Goal: Task Accomplishment & Management: Complete application form

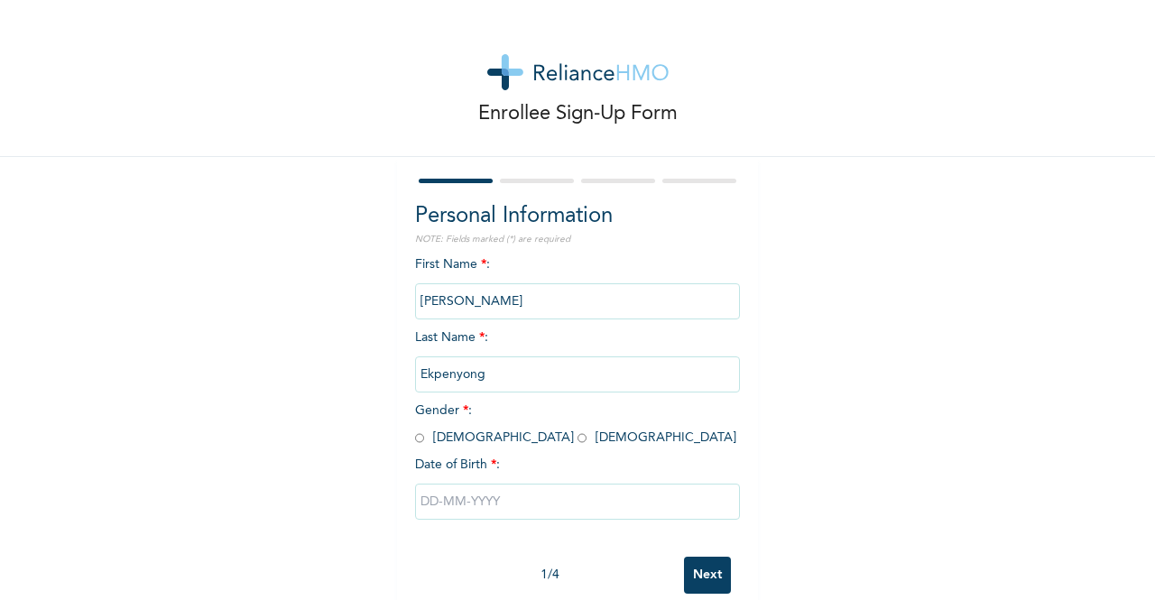
click at [459, 301] on input "[PERSON_NAME]" at bounding box center [577, 301] width 325 height 36
click at [464, 299] on input "[PERSON_NAME]" at bounding box center [577, 301] width 325 height 36
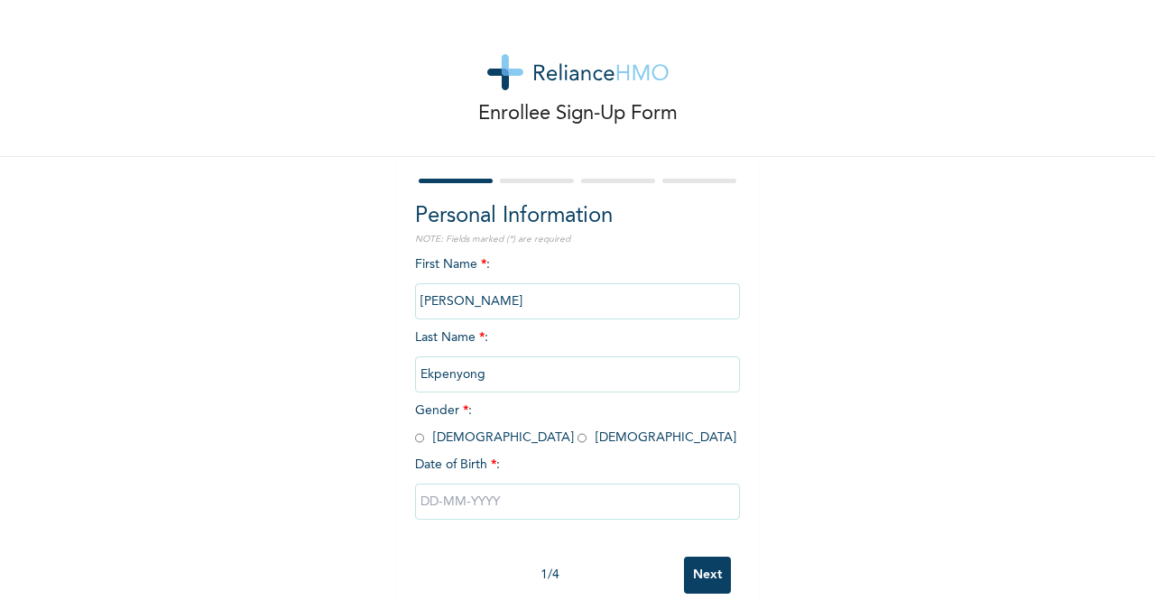
click at [464, 299] on input "[PERSON_NAME]" at bounding box center [577, 301] width 325 height 36
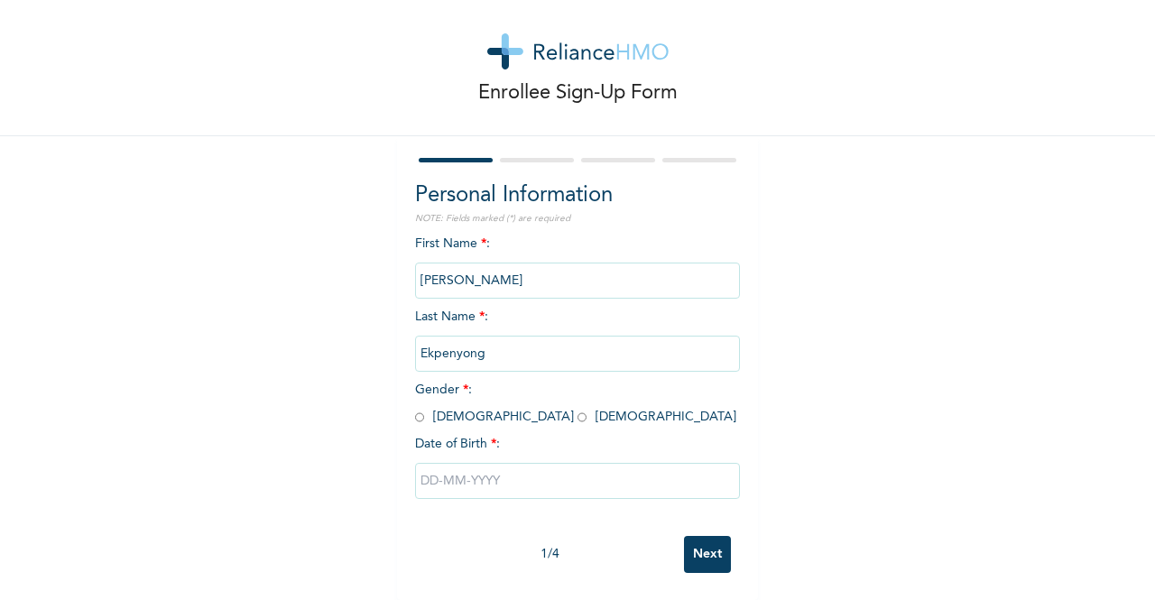
click at [458, 263] on input "[PERSON_NAME]" at bounding box center [577, 281] width 325 height 36
click at [467, 400] on span "Gender * : [DEMOGRAPHIC_DATA] [DEMOGRAPHIC_DATA]" at bounding box center [575, 404] width 321 height 40
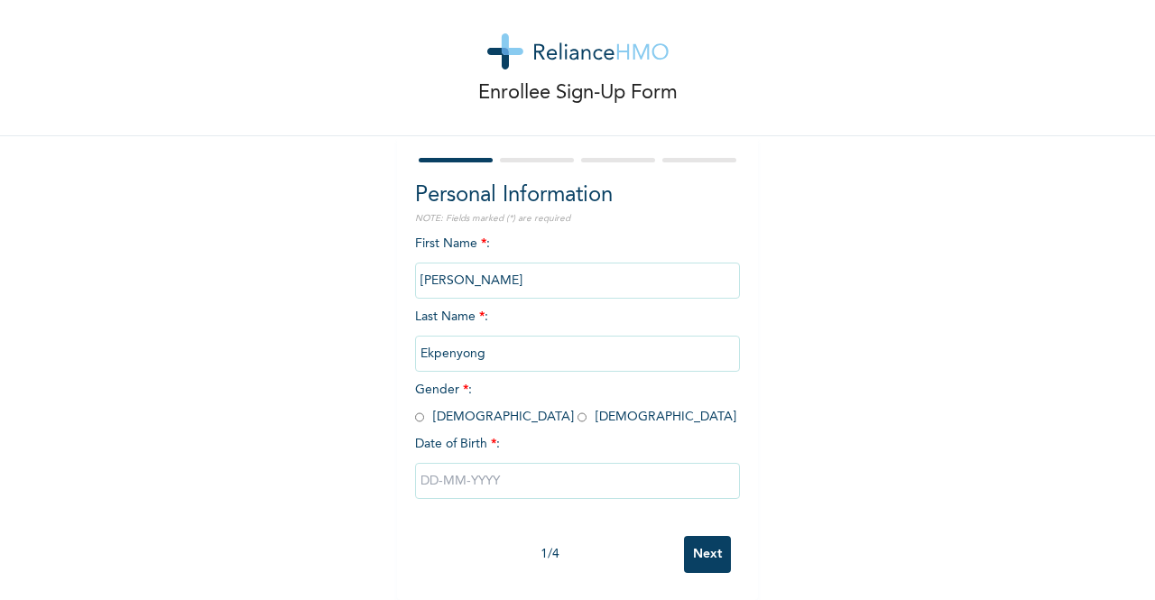
click at [578, 409] on input "radio" at bounding box center [582, 417] width 9 height 17
radio input "true"
click at [578, 409] on input "radio" at bounding box center [582, 417] width 9 height 17
click at [480, 337] on input "Ekpenyong" at bounding box center [577, 354] width 325 height 36
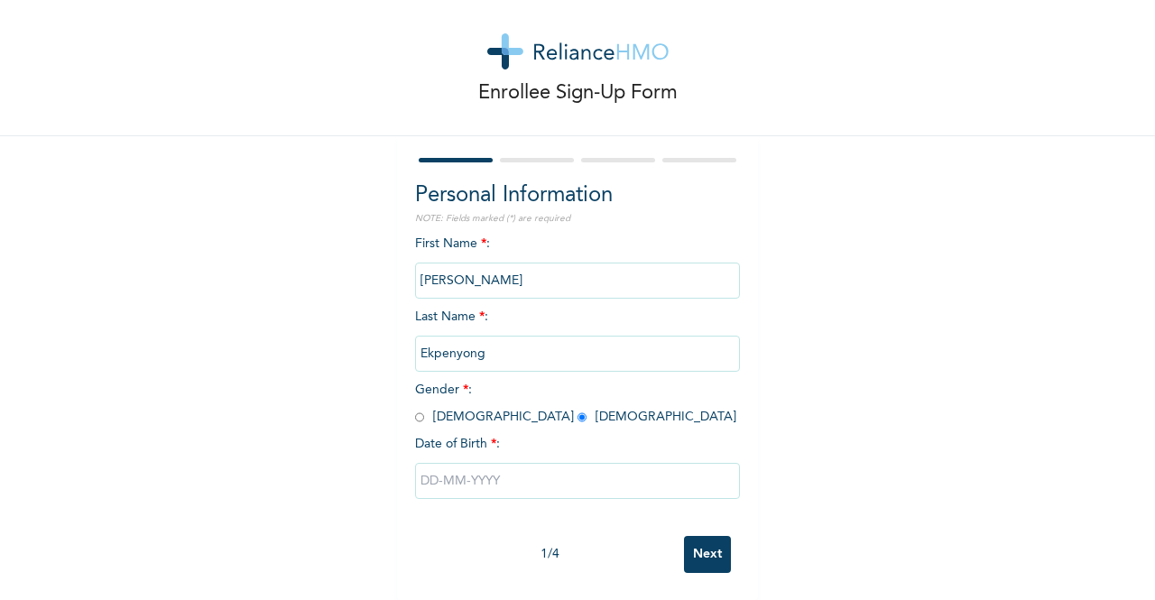
click at [480, 337] on input "Ekpenyong" at bounding box center [577, 354] width 325 height 36
click at [460, 275] on input "[PERSON_NAME]" at bounding box center [577, 281] width 325 height 36
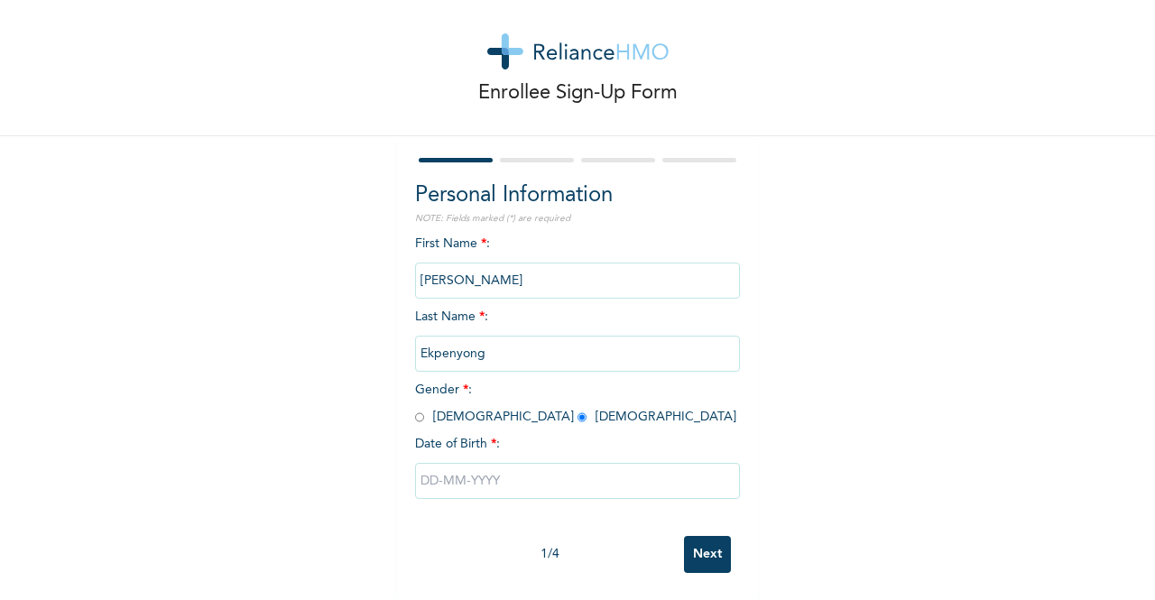
drag, startPoint x: 460, startPoint y: 275, endPoint x: 454, endPoint y: 263, distance: 13.3
click at [454, 263] on input "[PERSON_NAME]" at bounding box center [577, 281] width 325 height 36
click at [578, 409] on input "radio" at bounding box center [582, 417] width 9 height 17
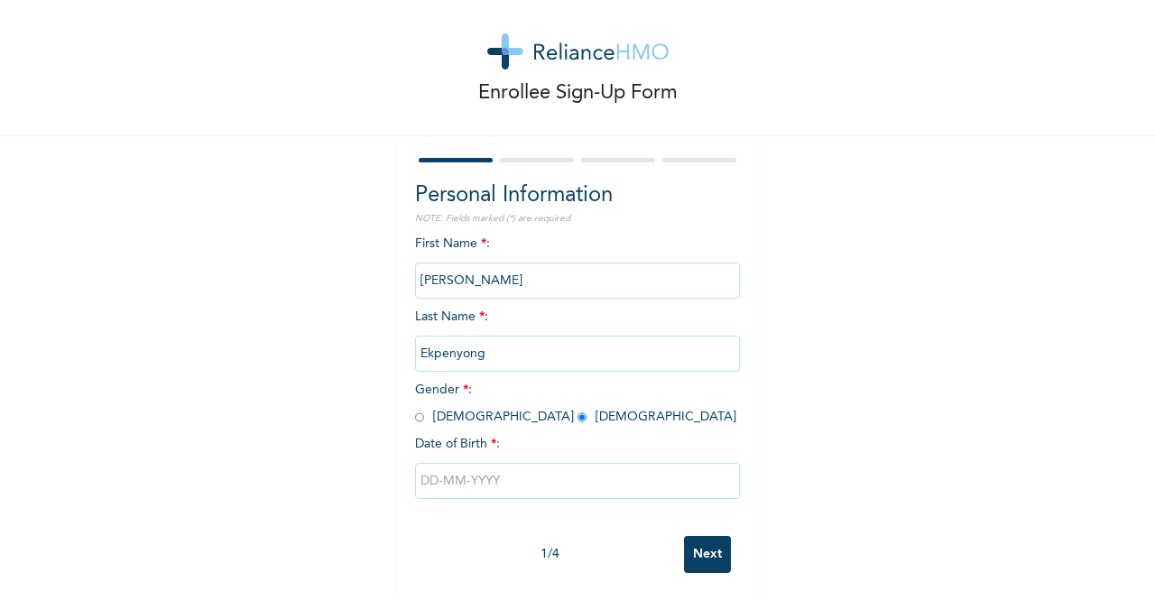
click at [578, 409] on input "radio" at bounding box center [582, 417] width 9 height 17
click at [489, 337] on input "Ekpenyong" at bounding box center [577, 354] width 325 height 36
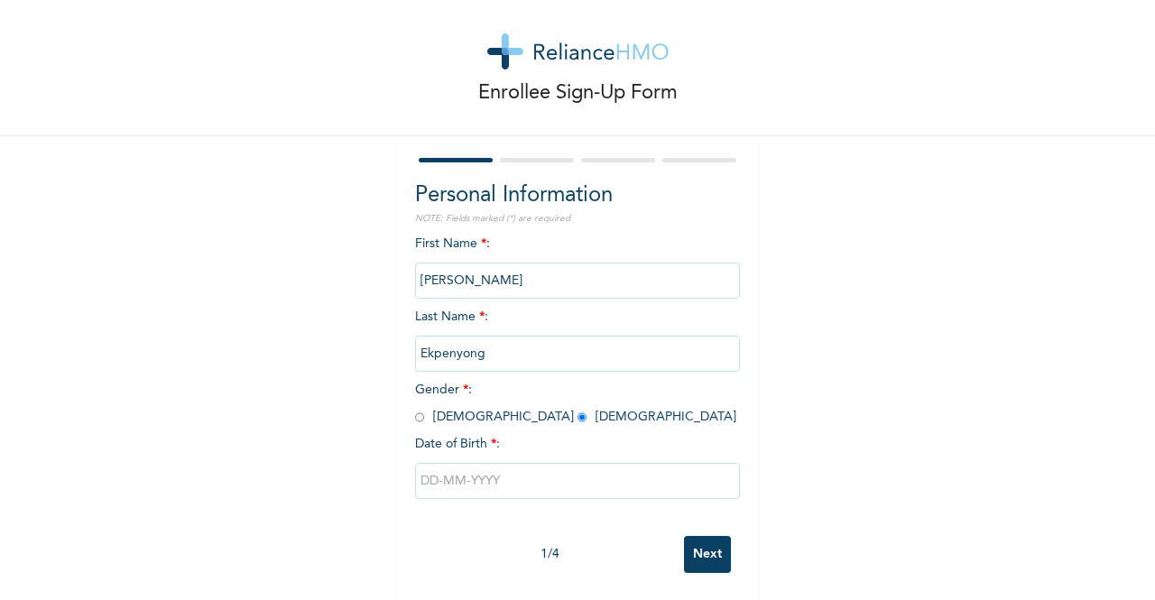
click at [489, 337] on input "Ekpenyong" at bounding box center [577, 354] width 325 height 36
click at [467, 263] on input "[PERSON_NAME]" at bounding box center [577, 281] width 325 height 36
click at [454, 502] on div "First Name * : [PERSON_NAME] Last Name * : [PERSON_NAME] Gender * : [DEMOGRAPHI…" at bounding box center [577, 381] width 325 height 292
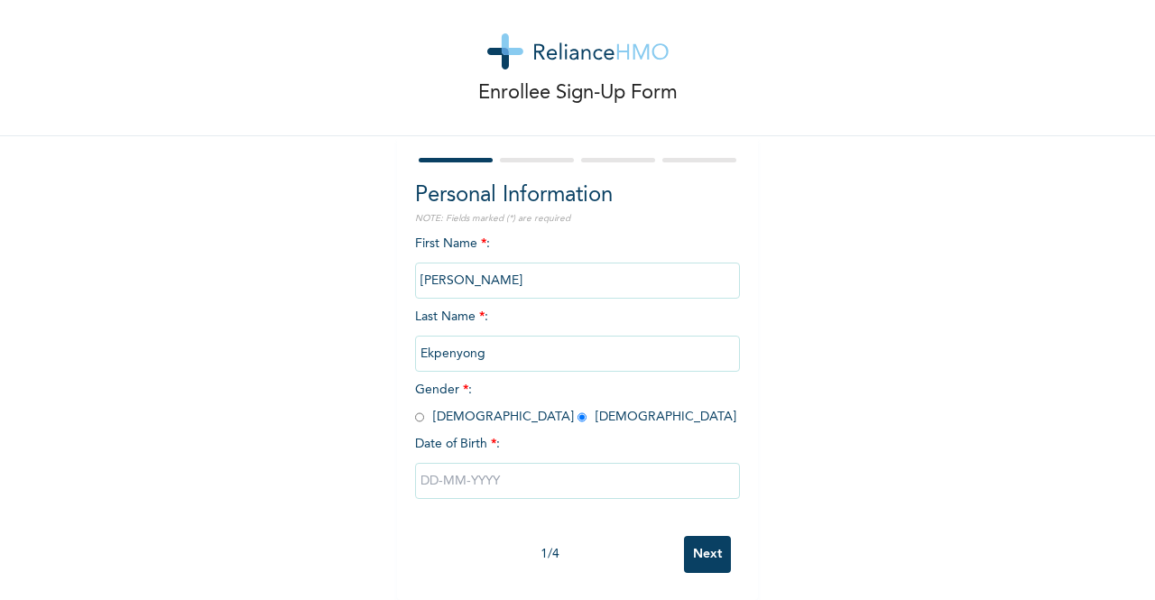
click at [453, 463] on input "text" at bounding box center [577, 481] width 325 height 36
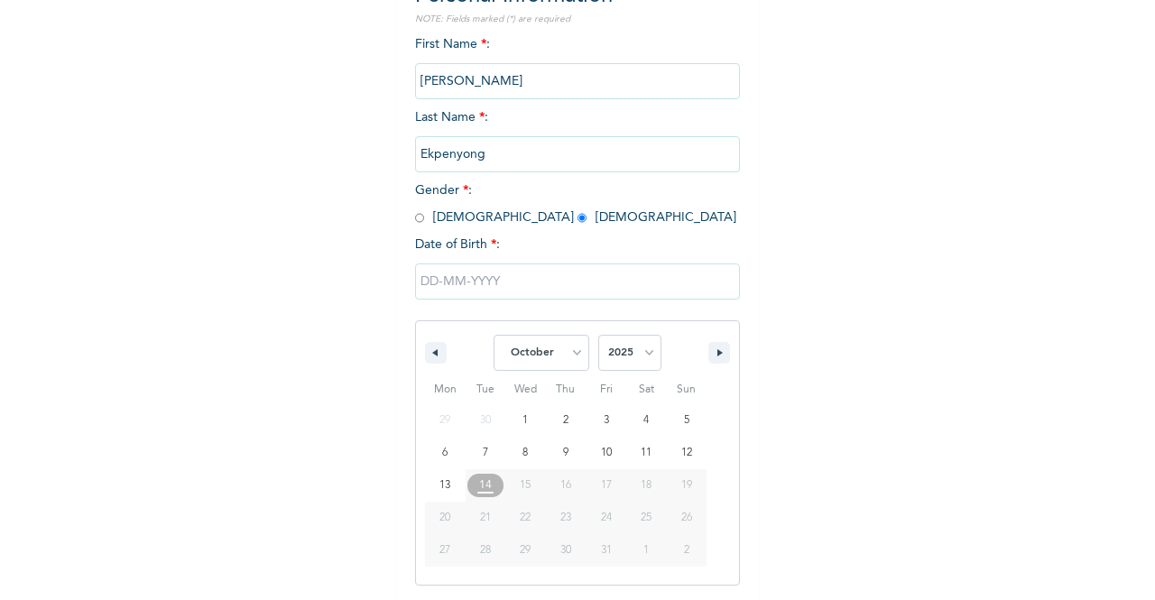
scroll to position [221, 0]
click at [541, 348] on select "January February March April May June July August September October November De…" at bounding box center [542, 352] width 96 height 36
select select "8"
click at [494, 336] on select "January February March April May June July August September October November De…" at bounding box center [542, 352] width 96 height 36
click at [646, 357] on select "2025 2024 2023 2022 2021 2020 2019 2018 2017 2016 2015 2014 2013 2012 2011 2010…" at bounding box center [629, 352] width 63 height 36
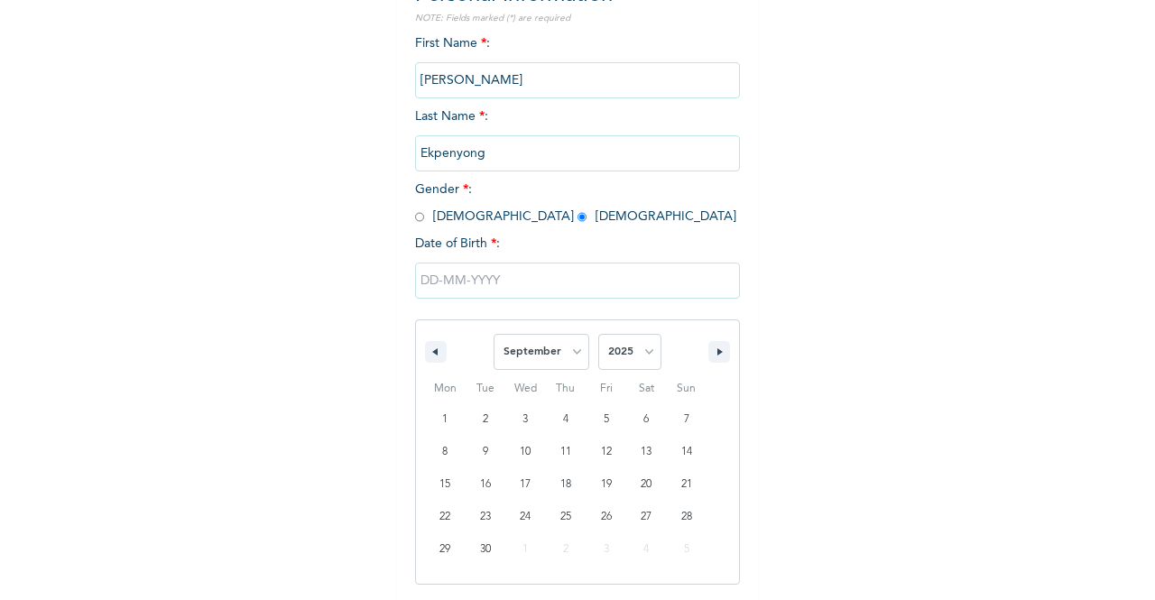
select select "1969"
click at [598, 336] on select "2025 2024 2023 2022 2021 2020 2019 2018 2017 2016 2015 2014 2013 2012 2011 2010…" at bounding box center [629, 352] width 63 height 36
click at [578, 355] on select "January February March April May June July August September October November De…" at bounding box center [542, 352] width 96 height 36
select select "2"
click at [494, 336] on select "January February March April May June July August September October November De…" at bounding box center [542, 352] width 96 height 36
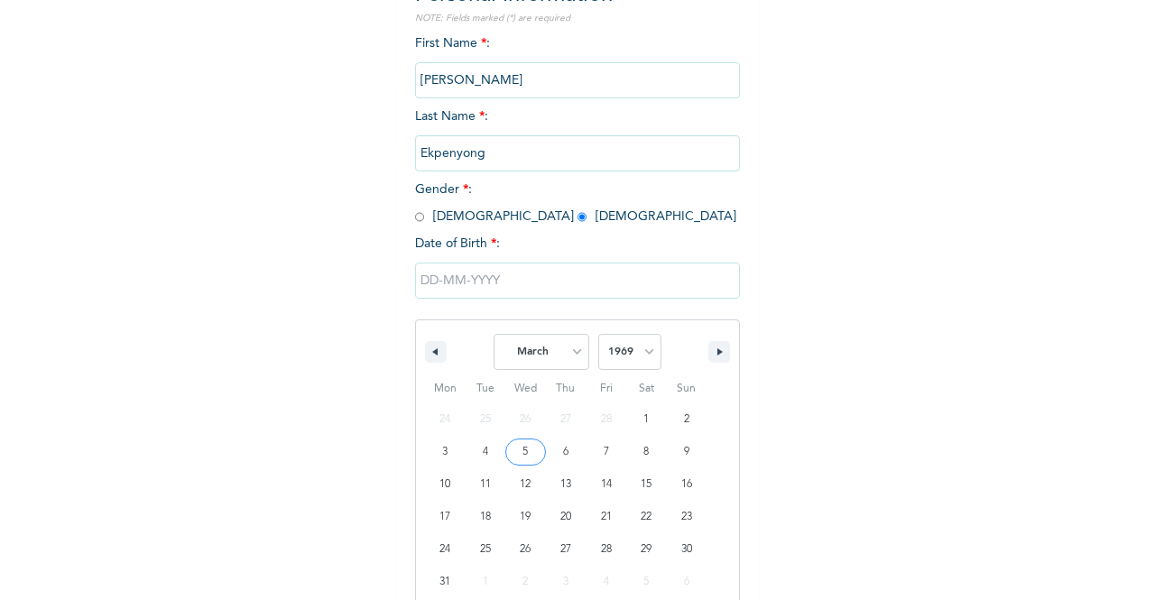
type input "[DATE]"
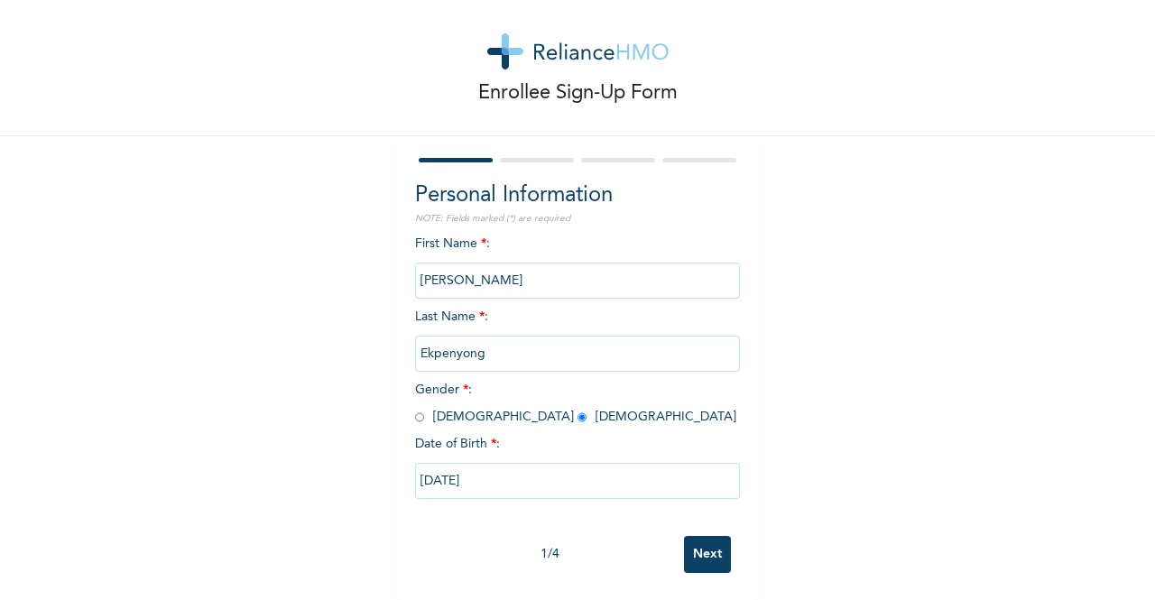
click at [693, 536] on input "Next" at bounding box center [707, 554] width 47 height 37
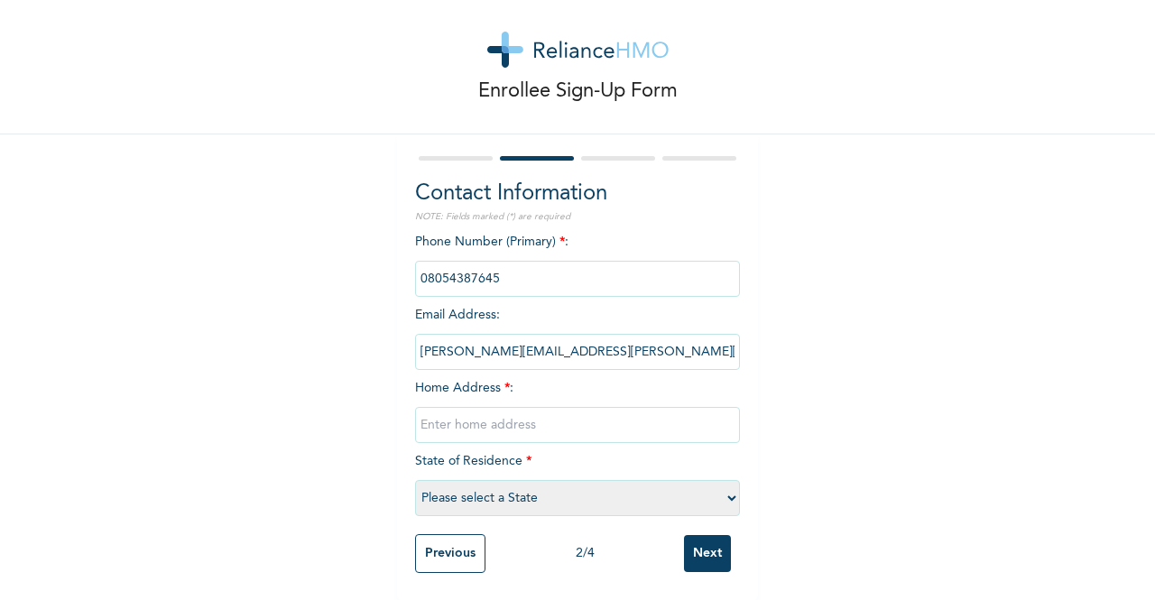
click at [425, 266] on input "phone" at bounding box center [577, 279] width 325 height 36
click at [455, 407] on input "text" at bounding box center [577, 425] width 325 height 36
type input "7 itu [PERSON_NAME] ikot [PERSON_NAME]"
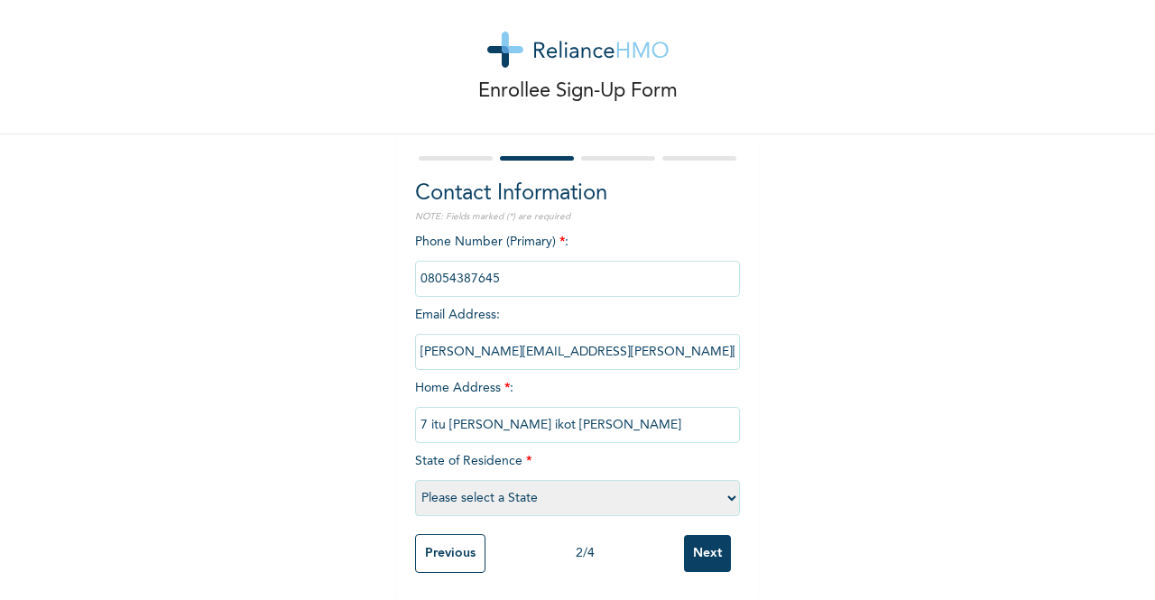
click at [725, 485] on select "Please select a State [PERSON_NAME] (FCT) [PERSON_NAME] Ibom [GEOGRAPHIC_DATA] …" at bounding box center [577, 498] width 325 height 36
select select "9"
click at [415, 480] on select "Please select a State [PERSON_NAME] (FCT) [PERSON_NAME] Ibom [GEOGRAPHIC_DATA] …" at bounding box center [577, 498] width 325 height 36
click at [713, 547] on input "Next" at bounding box center [707, 553] width 47 height 37
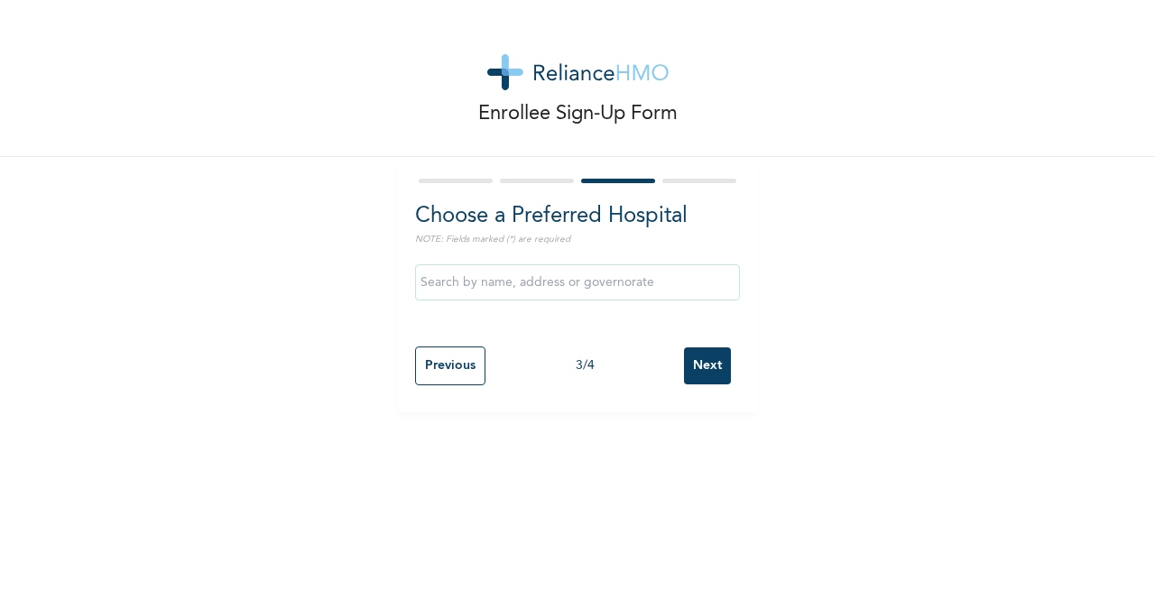
click at [525, 285] on input "text" at bounding box center [577, 282] width 325 height 36
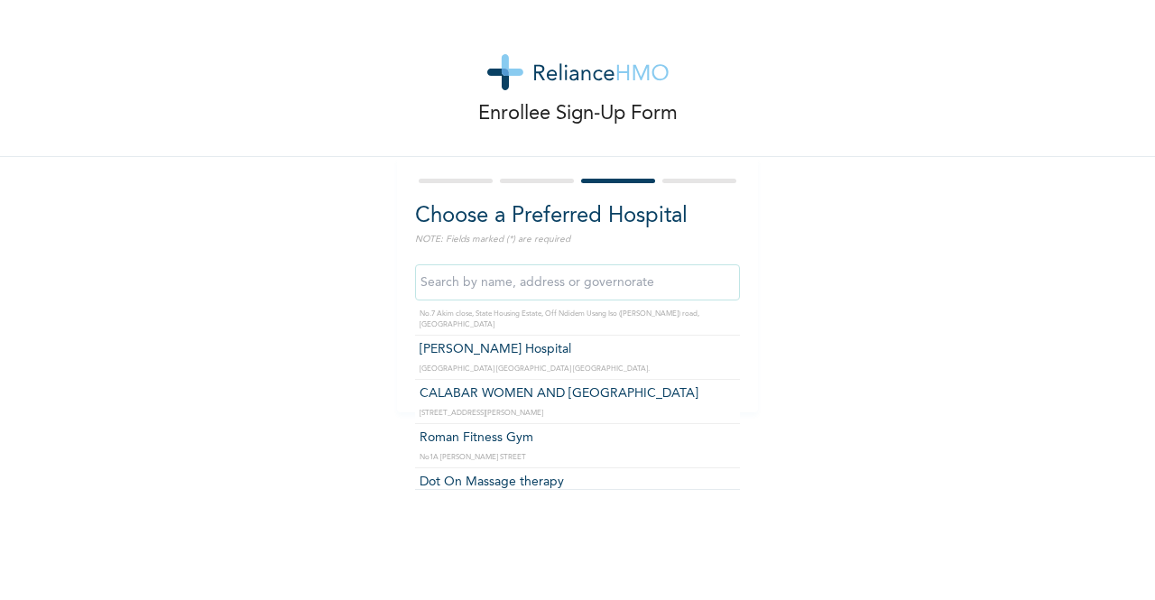
scroll to position [578, 0]
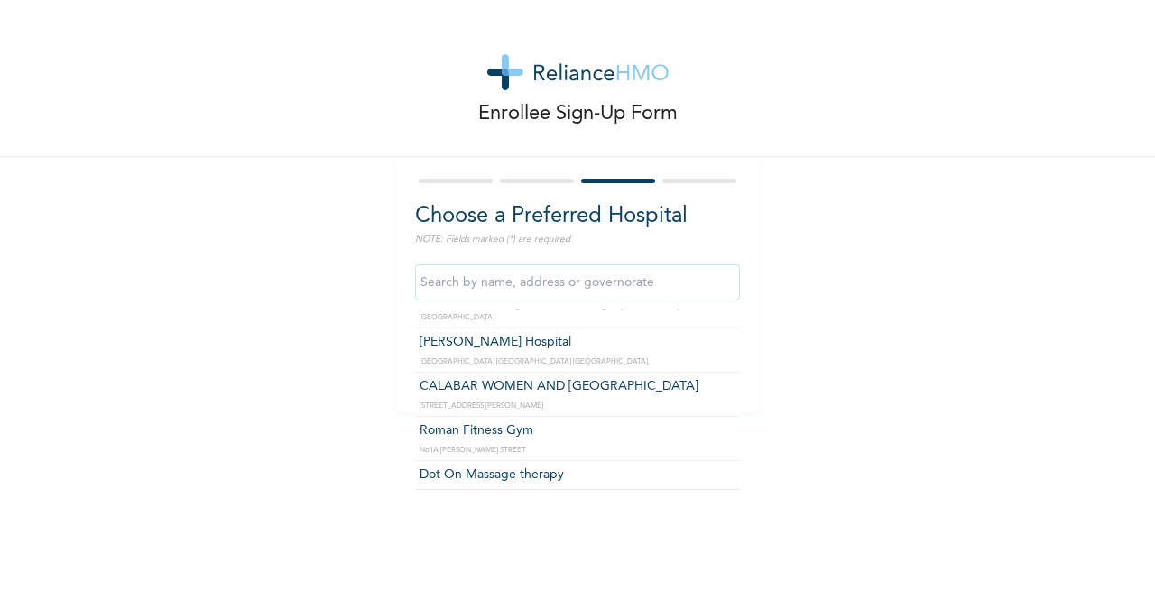
type input "CALABAR WOMEN AND [GEOGRAPHIC_DATA]"
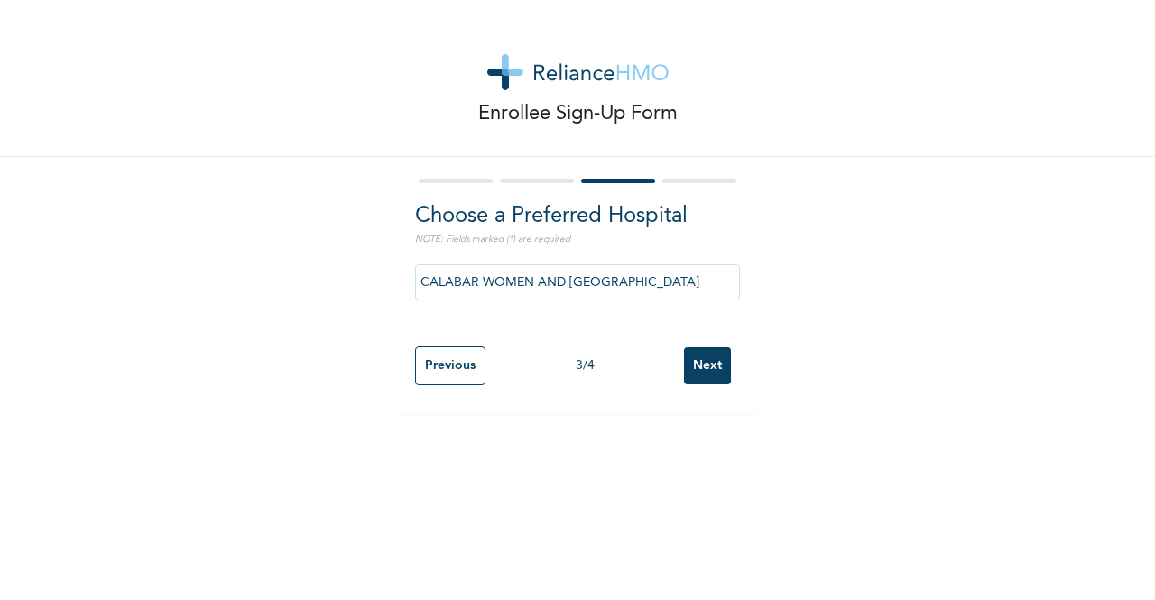
click at [699, 364] on input "Next" at bounding box center [707, 365] width 47 height 37
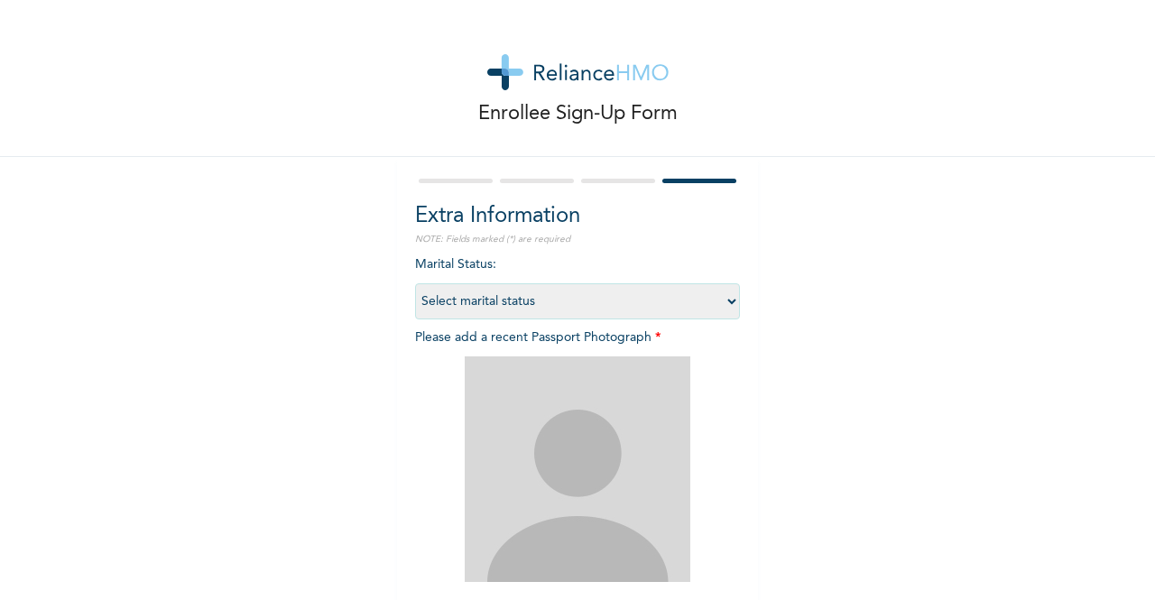
click at [727, 300] on select "Select marital status [DEMOGRAPHIC_DATA] Married [DEMOGRAPHIC_DATA] Widow/[DEMO…" at bounding box center [577, 301] width 325 height 36
select select "3"
click at [415, 283] on select "Select marital status [DEMOGRAPHIC_DATA] Married [DEMOGRAPHIC_DATA] Widow/[DEMO…" at bounding box center [577, 301] width 325 height 36
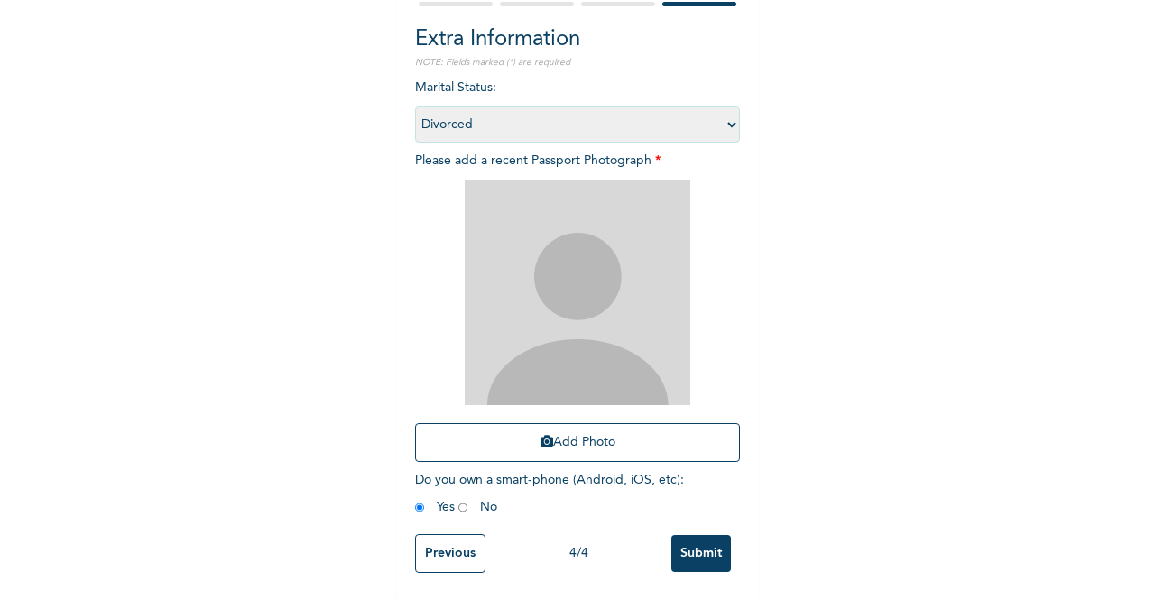
scroll to position [191, 0]
click at [458, 499] on input "radio" at bounding box center [462, 507] width 9 height 17
radio input "true"
click at [681, 537] on input "Submit" at bounding box center [701, 553] width 60 height 37
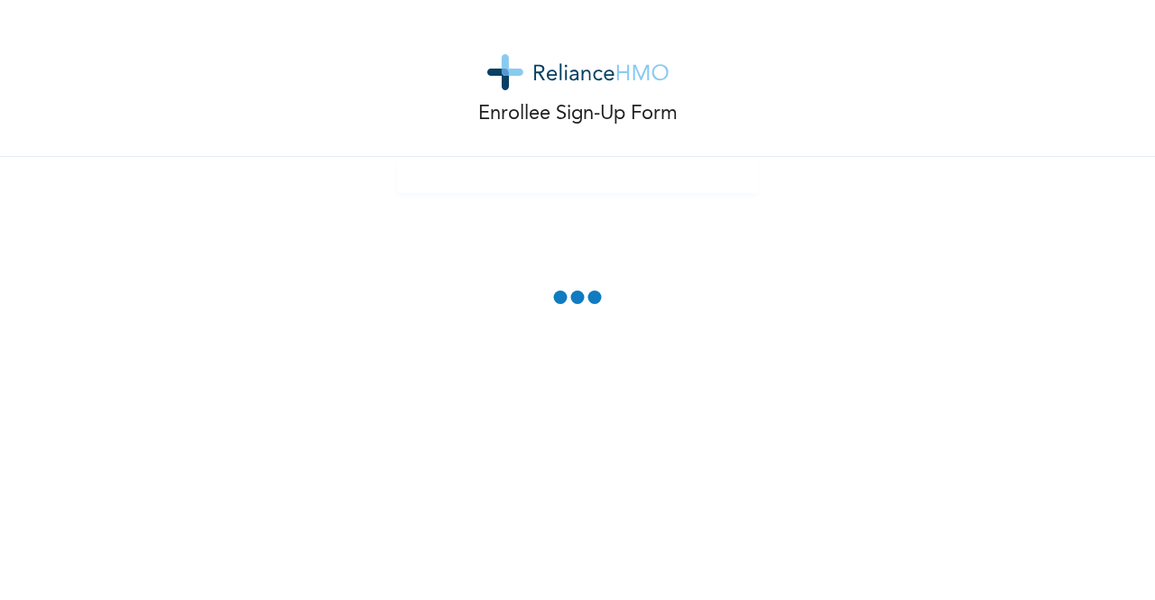
scroll to position [91, 0]
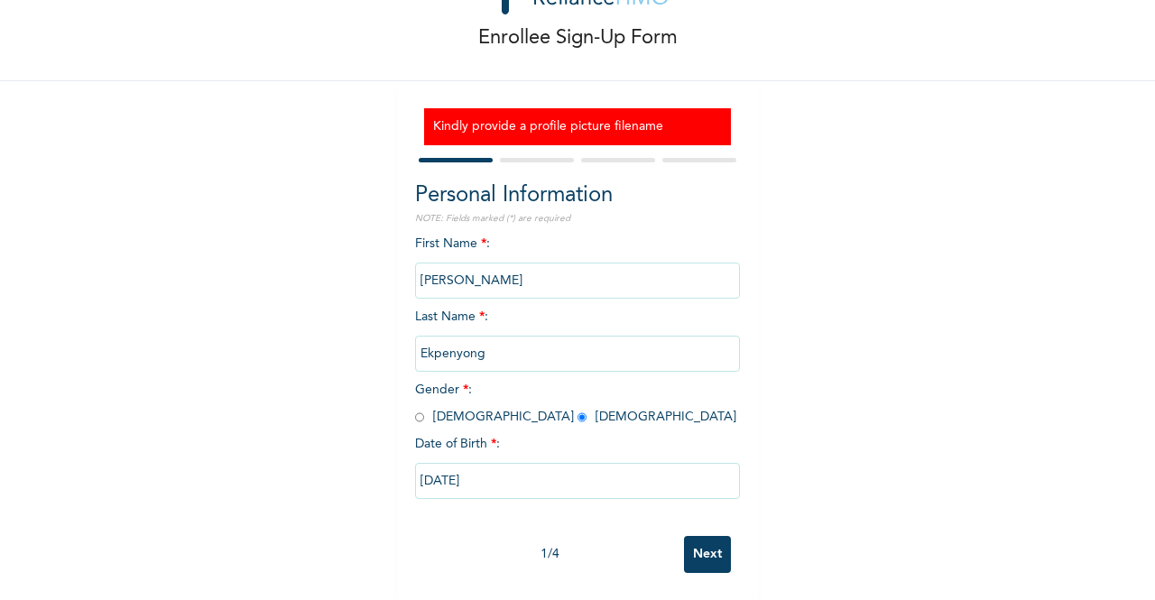
click at [706, 536] on input "Next" at bounding box center [707, 554] width 47 height 37
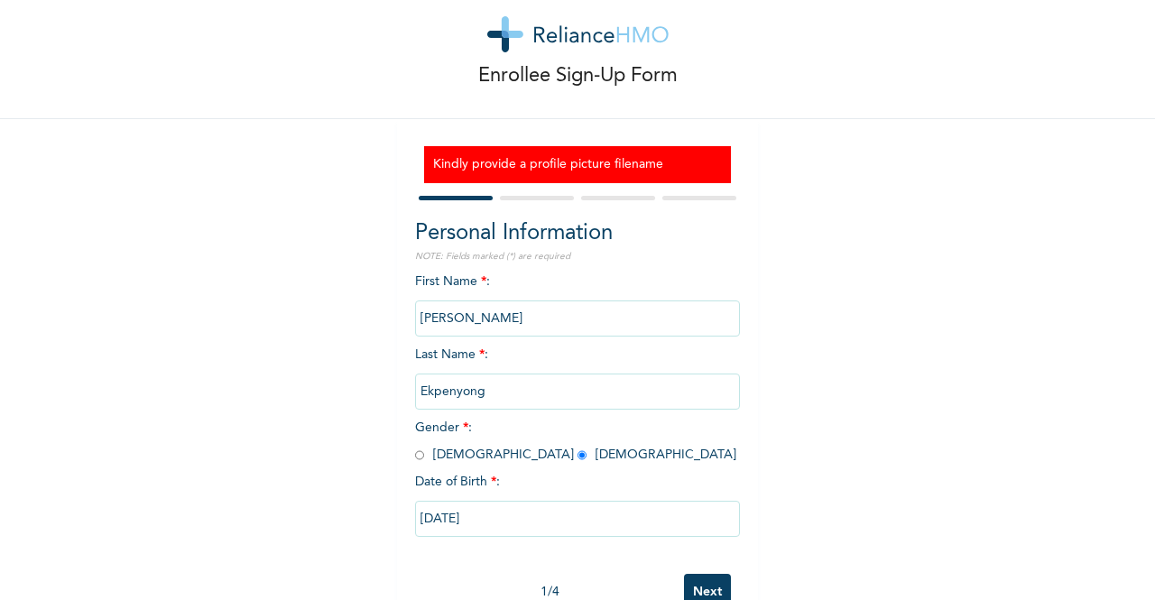
select select "9"
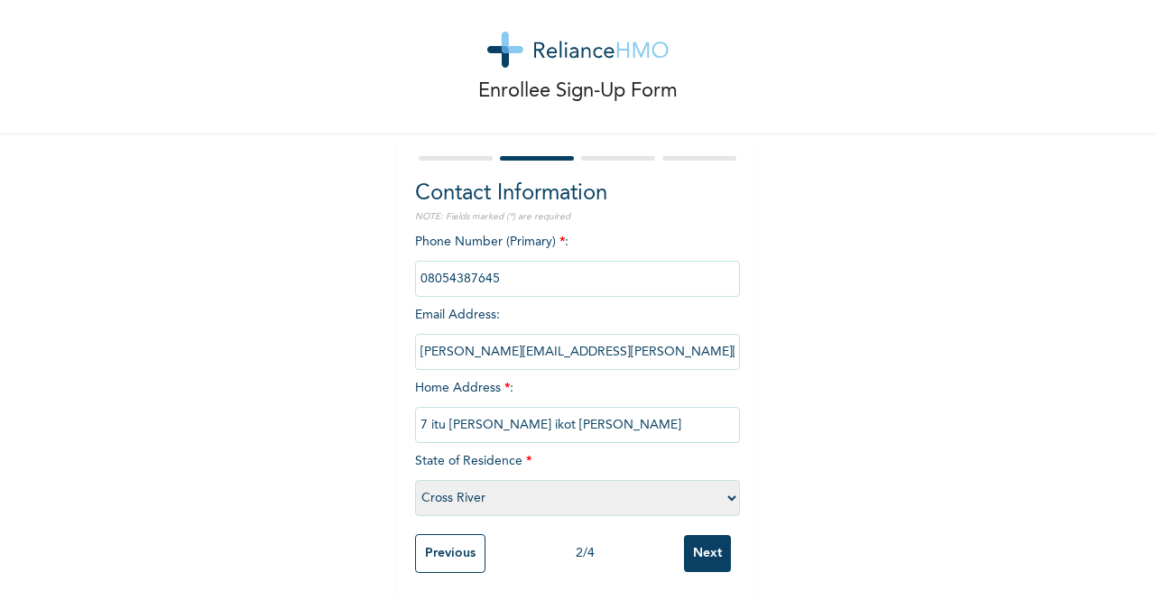
click at [706, 535] on input "Next" at bounding box center [707, 553] width 47 height 37
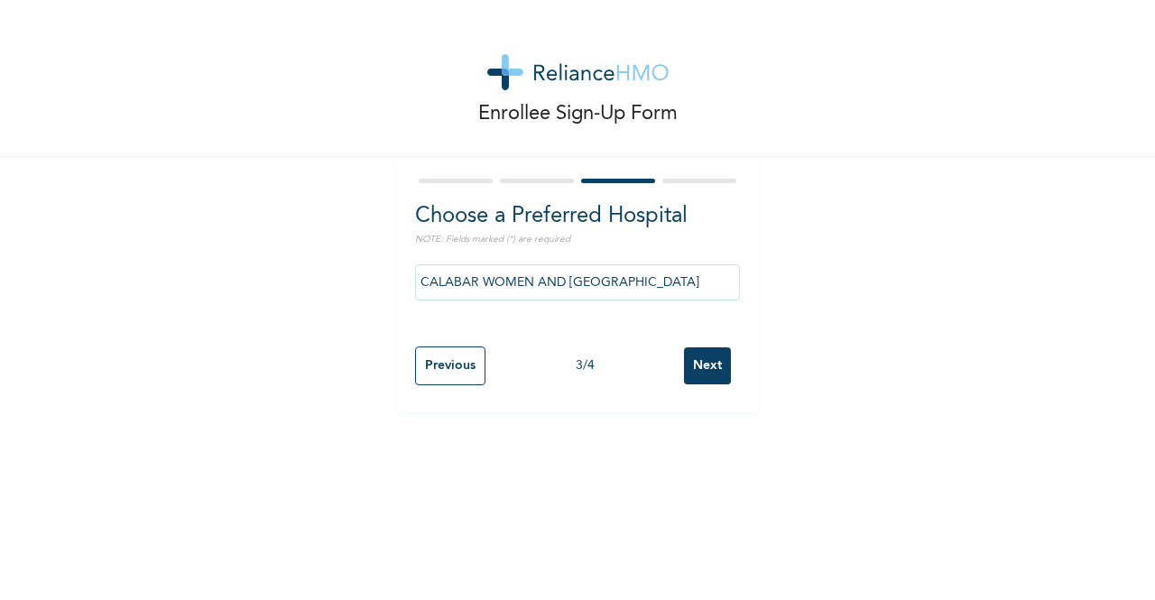
scroll to position [0, 0]
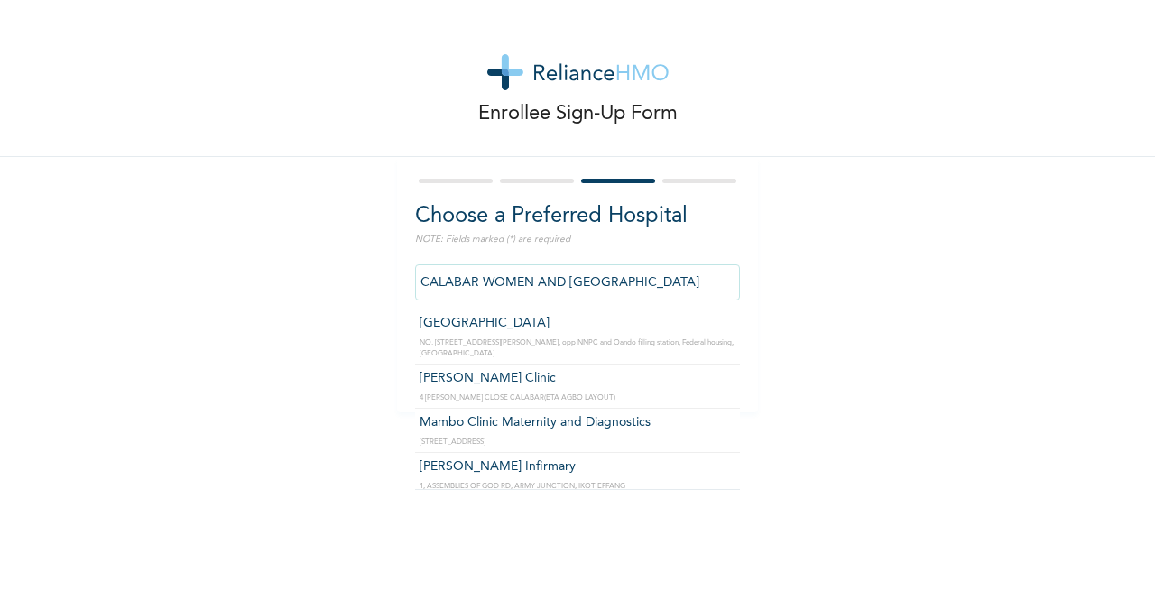
click at [675, 277] on input "CALABAR WOMEN AND [GEOGRAPHIC_DATA]" at bounding box center [577, 282] width 325 height 36
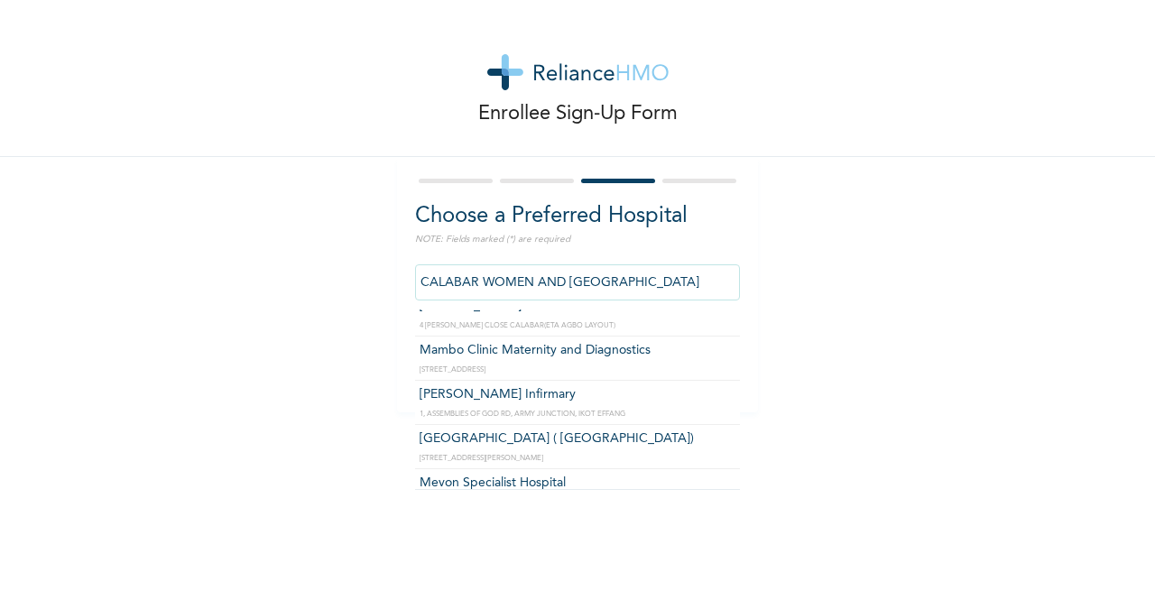
scroll to position [108, 0]
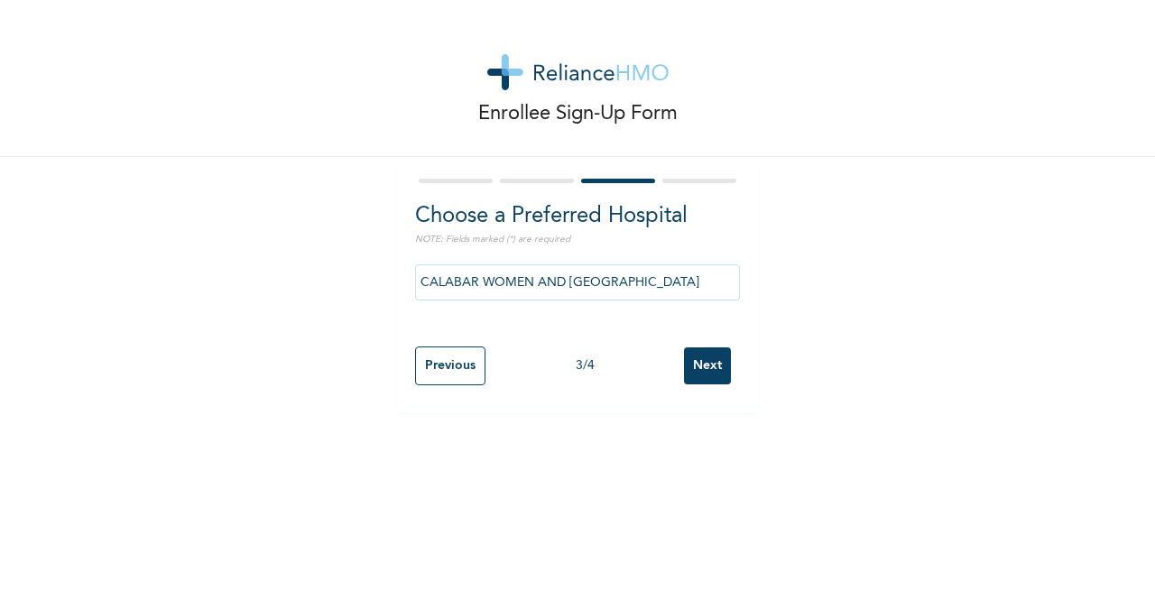
click at [731, 525] on div "Enrollee Sign-Up Form Choose a Preferred Hospital NOTE: Fields marked (*) are r…" at bounding box center [577, 300] width 1155 height 600
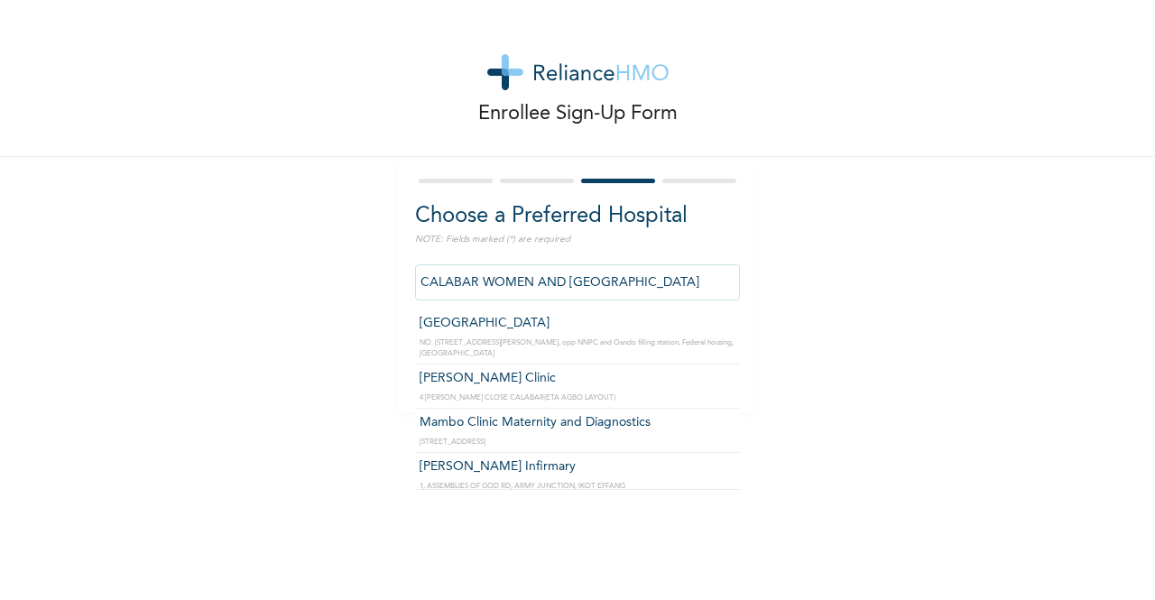
click at [699, 282] on input "CALABAR WOMEN AND [GEOGRAPHIC_DATA]" at bounding box center [577, 282] width 325 height 36
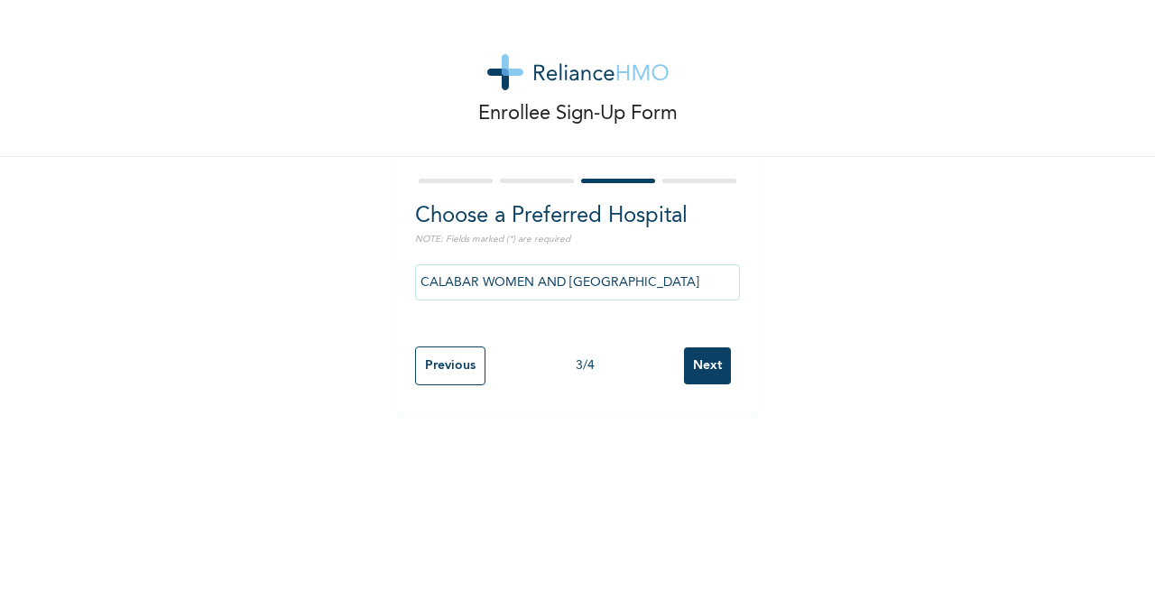
click at [765, 285] on div "Enrollee Sign-Up Form Choose a Preferred Hospital NOTE: Fields marked (*) are r…" at bounding box center [577, 206] width 1155 height 412
click at [687, 378] on input "Next" at bounding box center [707, 365] width 47 height 37
select select "3"
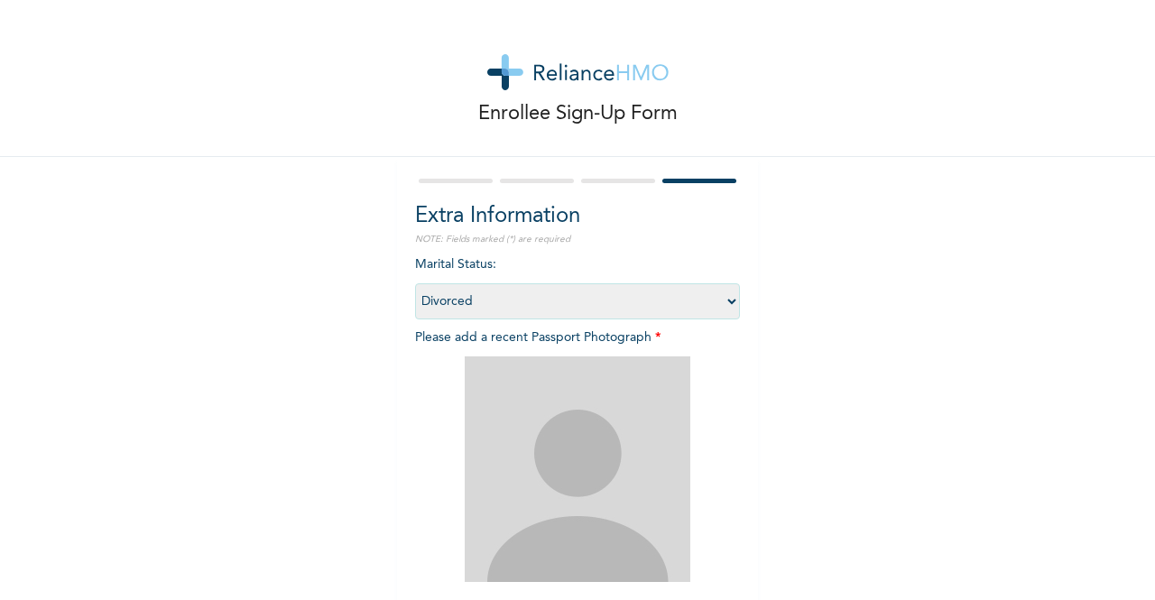
click at [603, 452] on img at bounding box center [578, 469] width 226 height 226
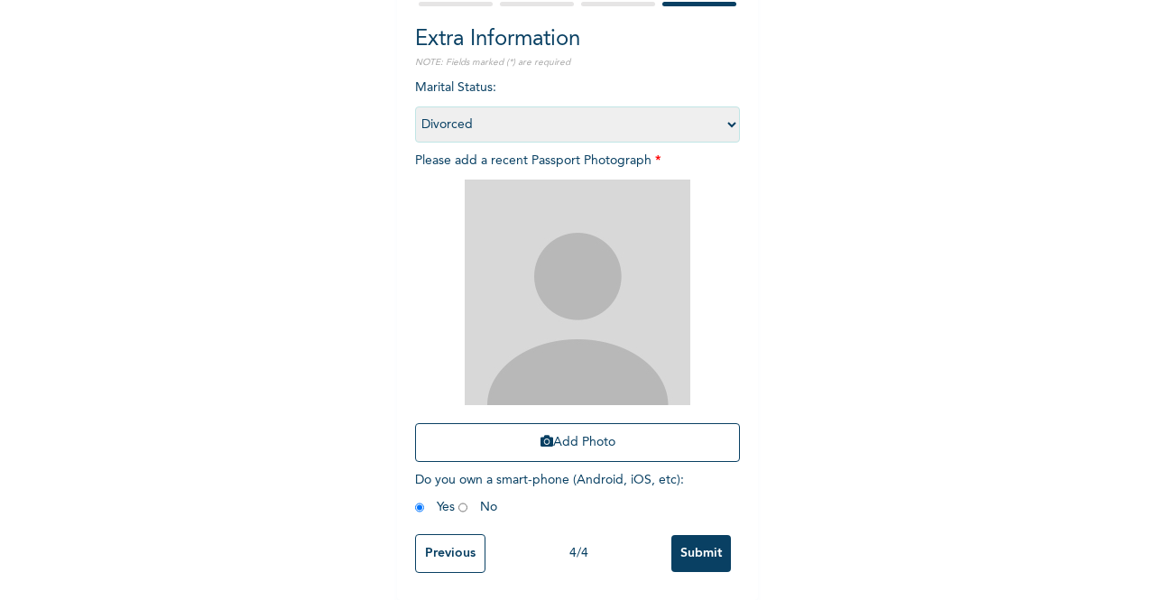
scroll to position [191, 0]
click at [889, 441] on div "Enrollee Sign-Up Form Extra Information NOTE: Fields marked (*) are required Ma…" at bounding box center [577, 211] width 1155 height 777
